Goal: Information Seeking & Learning: Compare options

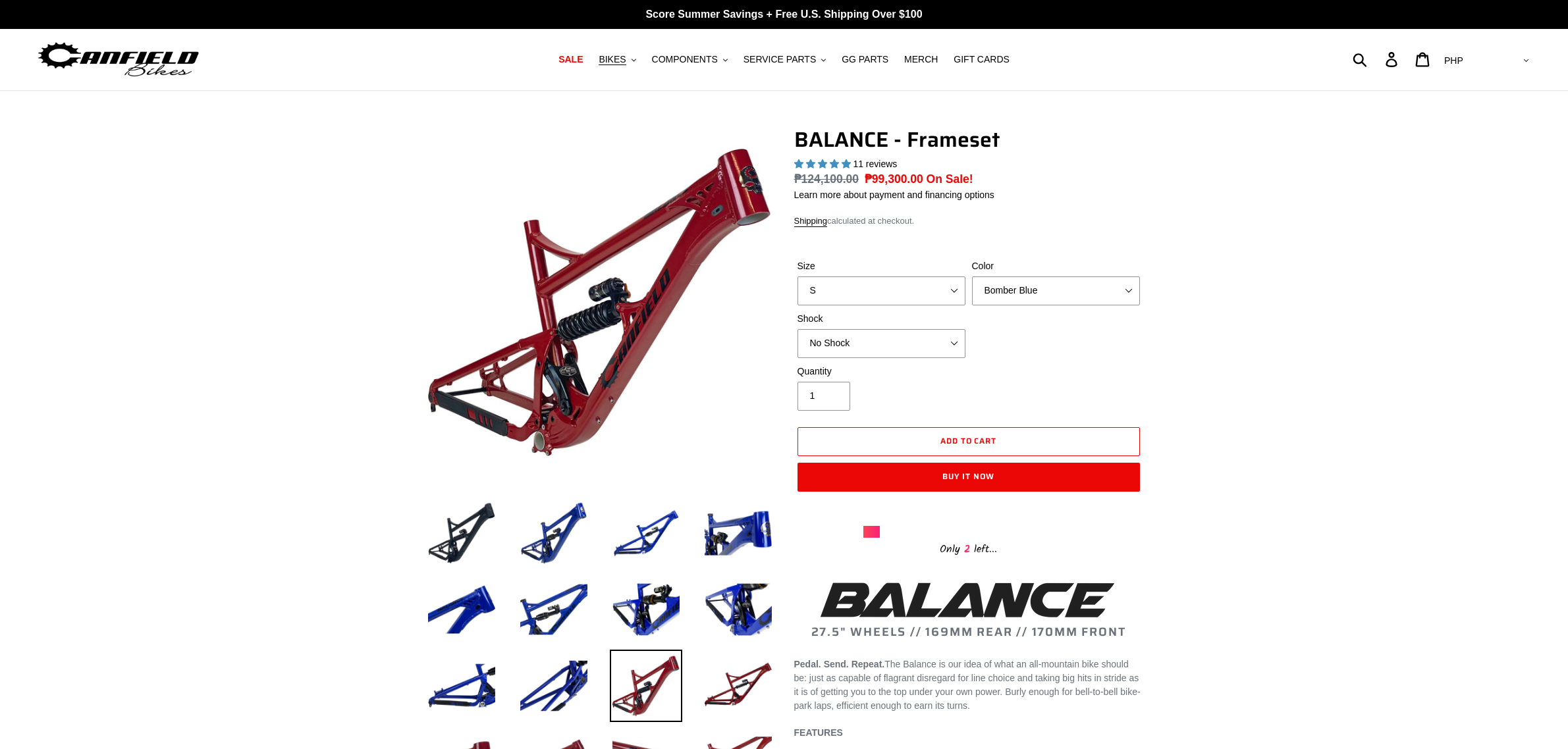
select select "highest-rating"
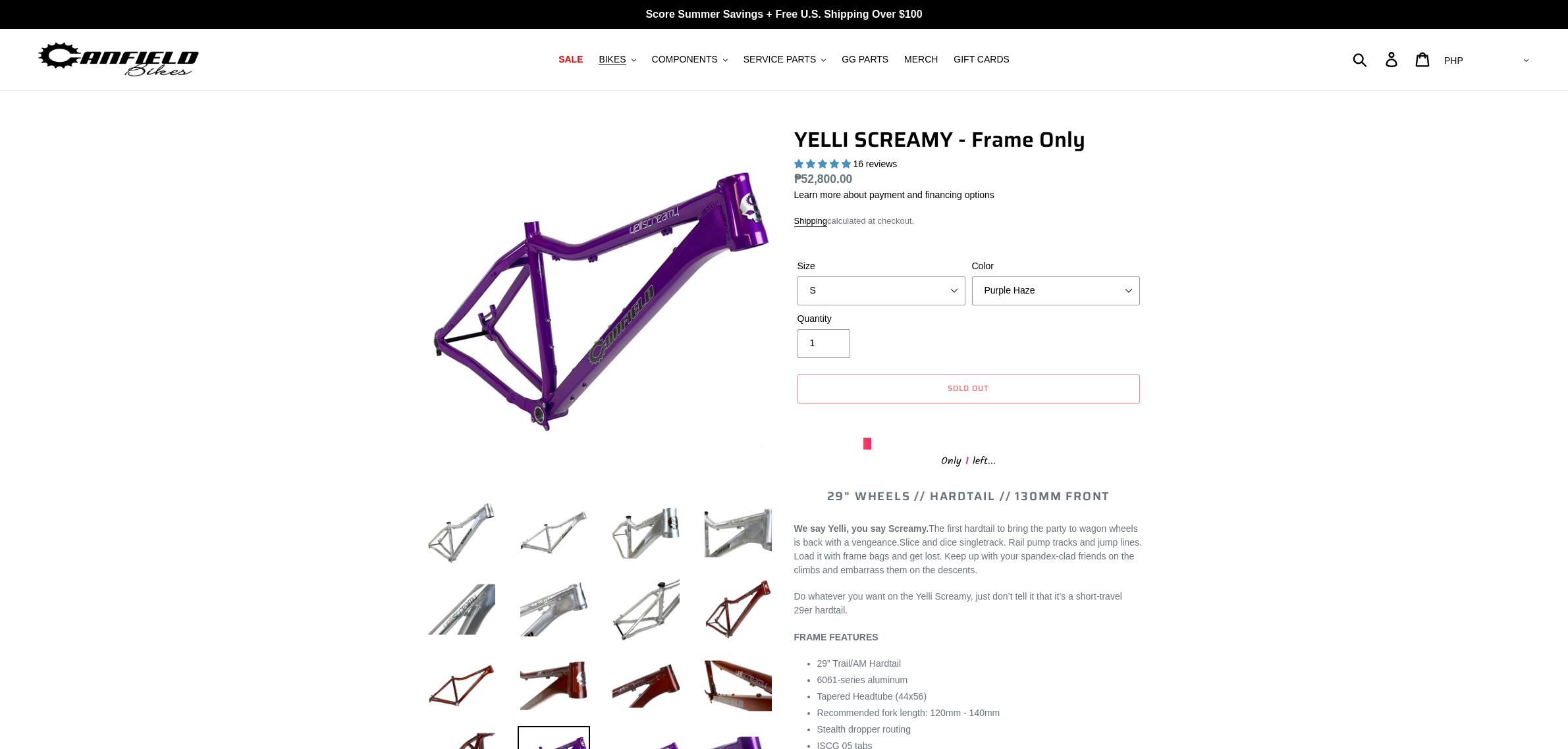
select select "Purple Haze"
select select "highest-rating"
